Goal: Find specific page/section

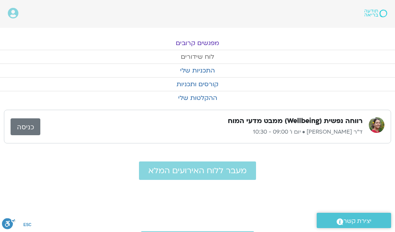
click at [202, 56] on link "לוח שידורים" at bounding box center [197, 56] width 395 height 13
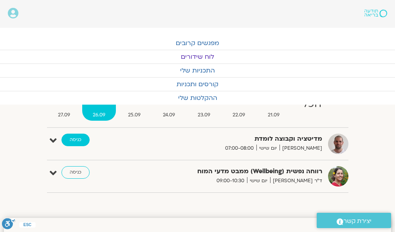
click at [75, 136] on link "כניסה" at bounding box center [75, 139] width 28 height 13
